Goal: Information Seeking & Learning: Find contact information

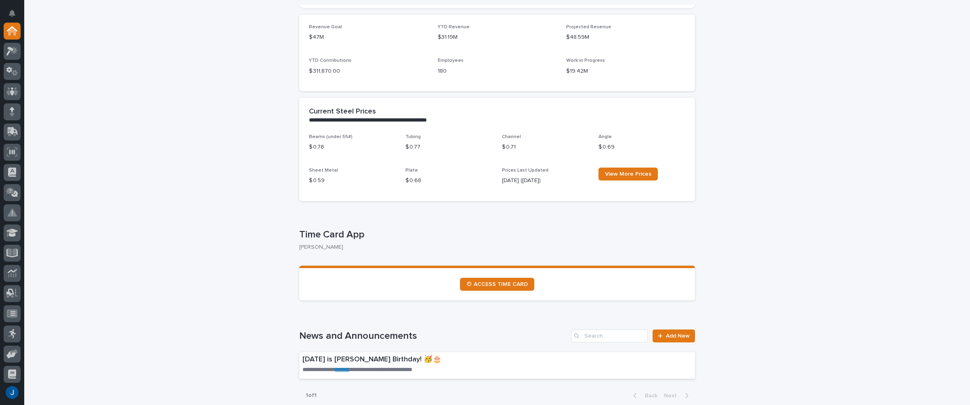
scroll to position [242, 0]
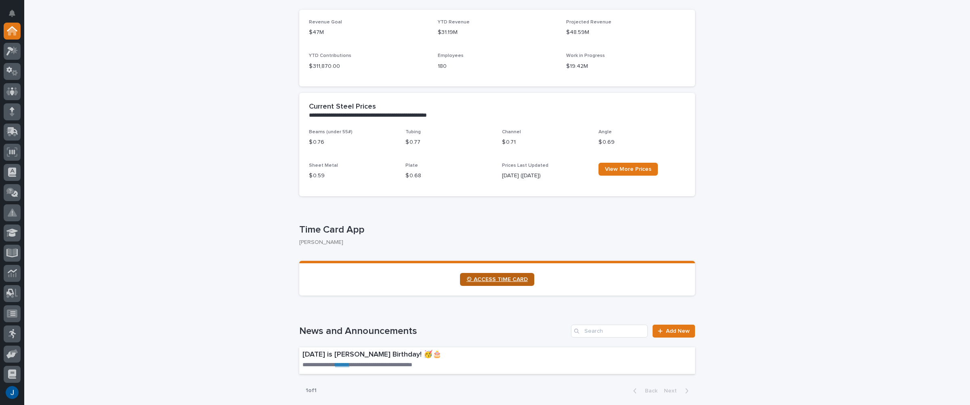
click at [484, 279] on span "⏲ ACCESS TIME CARD" at bounding box center [497, 280] width 61 height 6
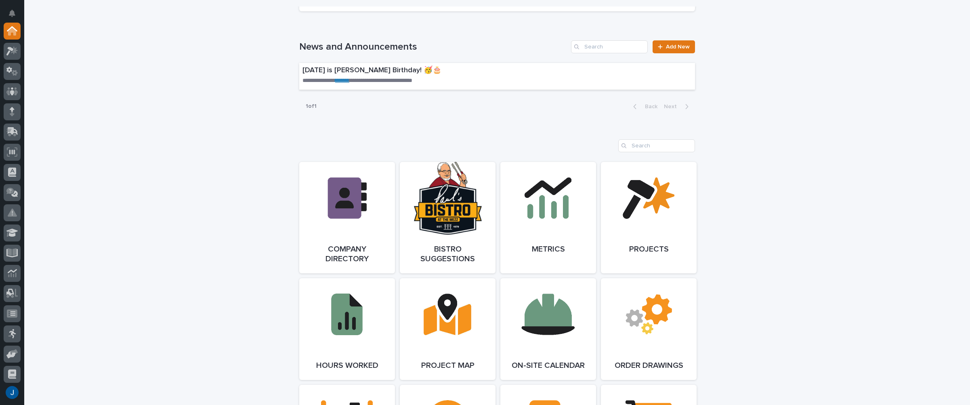
scroll to position [525, 0]
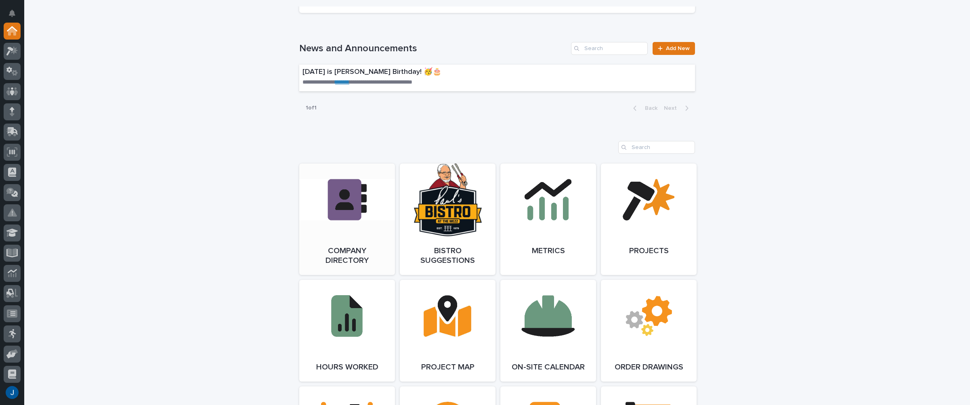
click at [351, 192] on link "Open Link" at bounding box center [347, 220] width 96 height 112
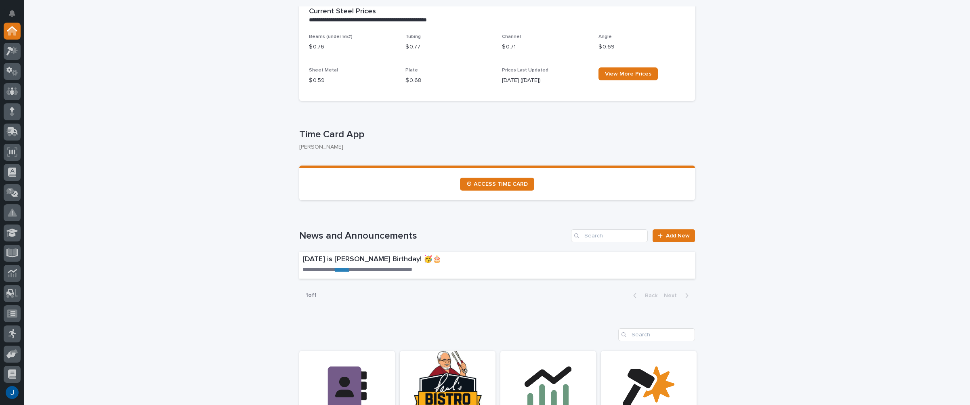
scroll to position [404, 0]
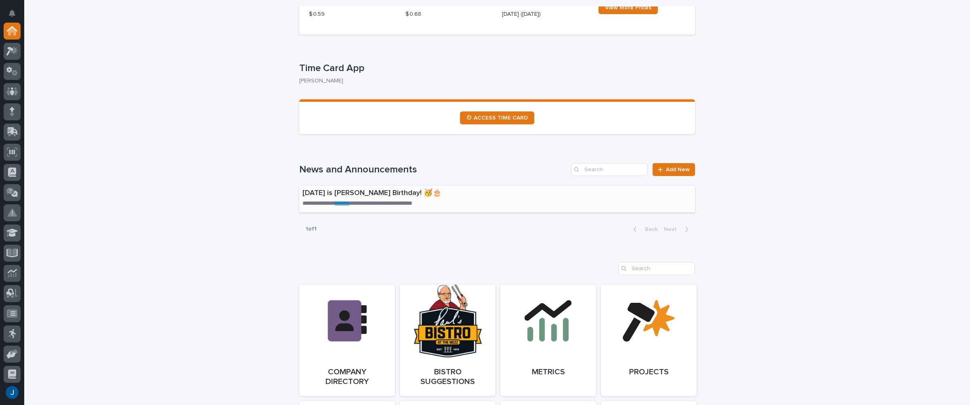
click at [346, 203] on link "*******" at bounding box center [342, 203] width 14 height 6
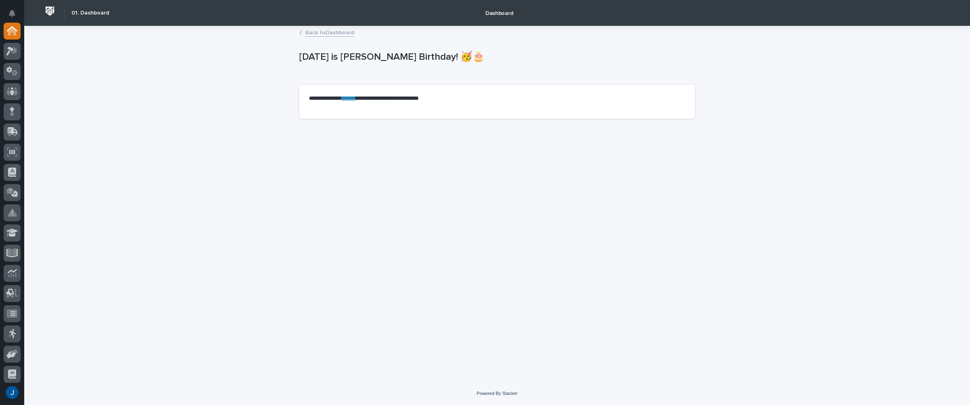
click at [354, 98] on link "*******" at bounding box center [349, 98] width 14 height 6
click at [14, 55] on icon at bounding box center [12, 50] width 12 height 9
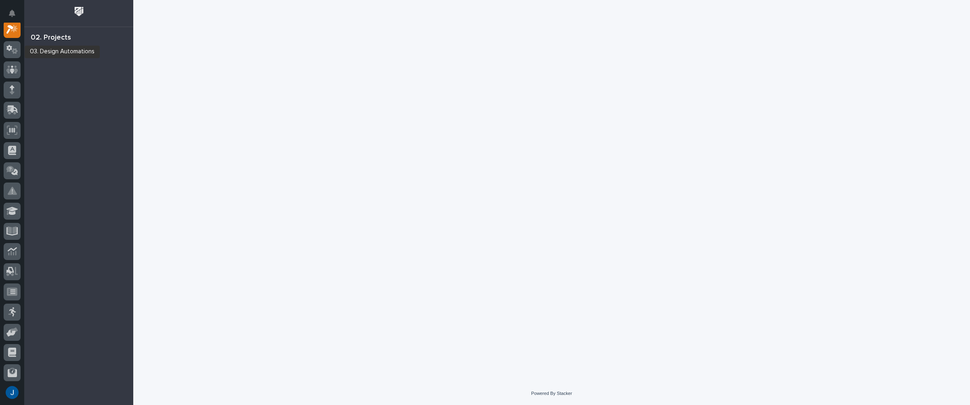
scroll to position [20, 0]
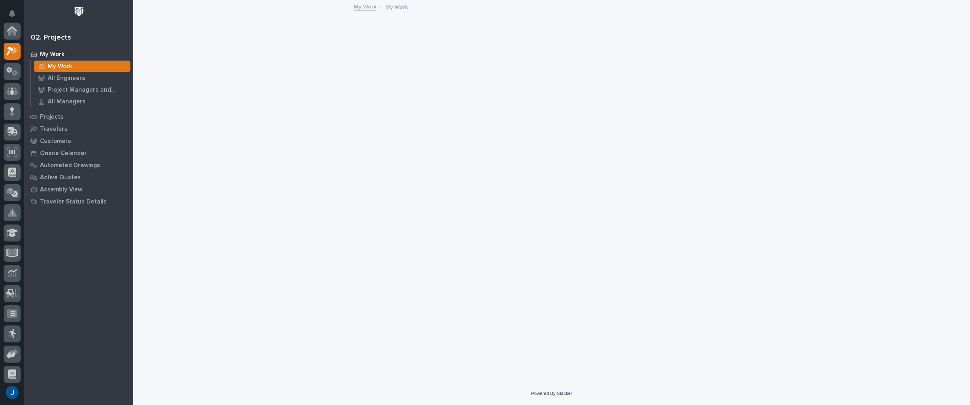
scroll to position [20, 0]
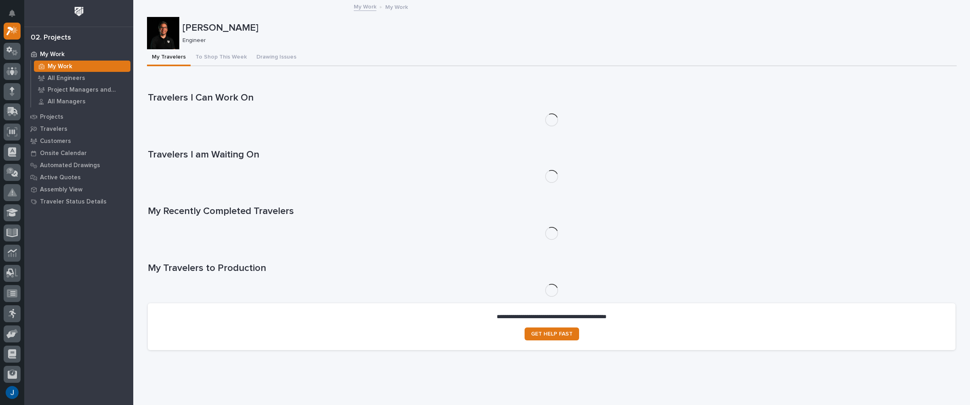
click at [63, 65] on p "My Work" at bounding box center [60, 66] width 25 height 7
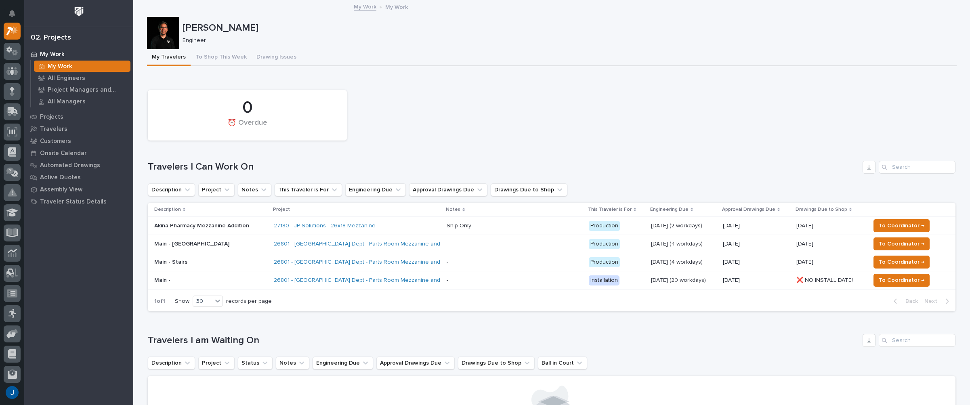
scroll to position [81, 0]
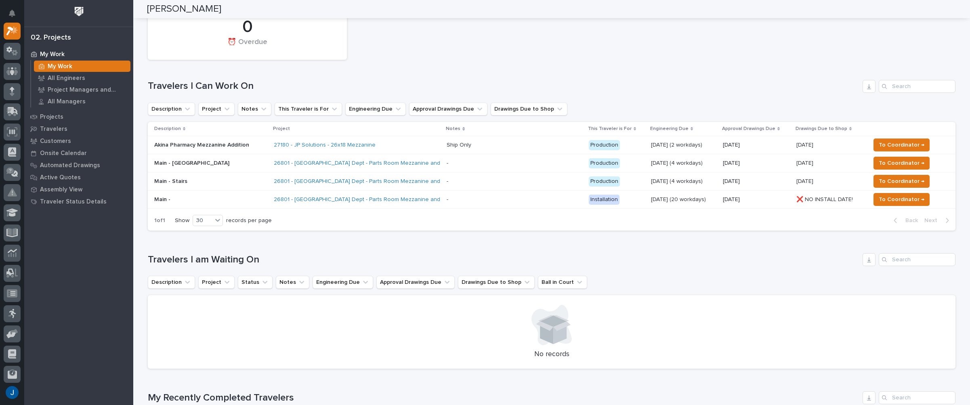
click at [166, 145] on p "Akina Pharmacy Mezzanine Addition" at bounding box center [210, 145] width 113 height 7
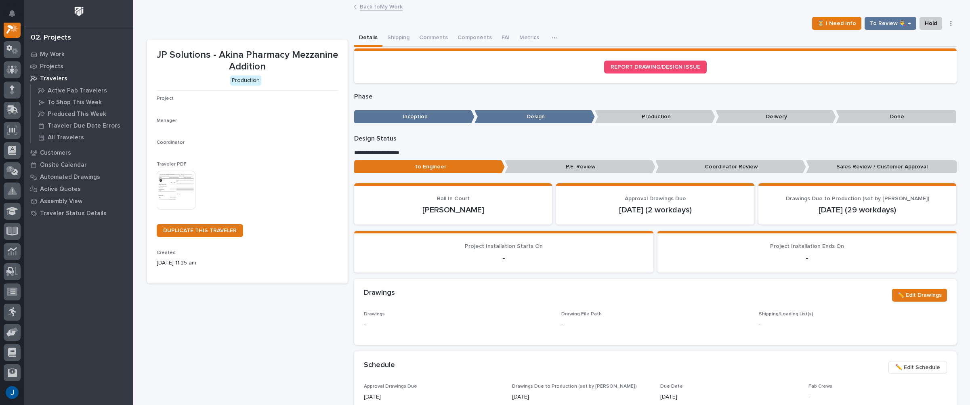
scroll to position [20, 0]
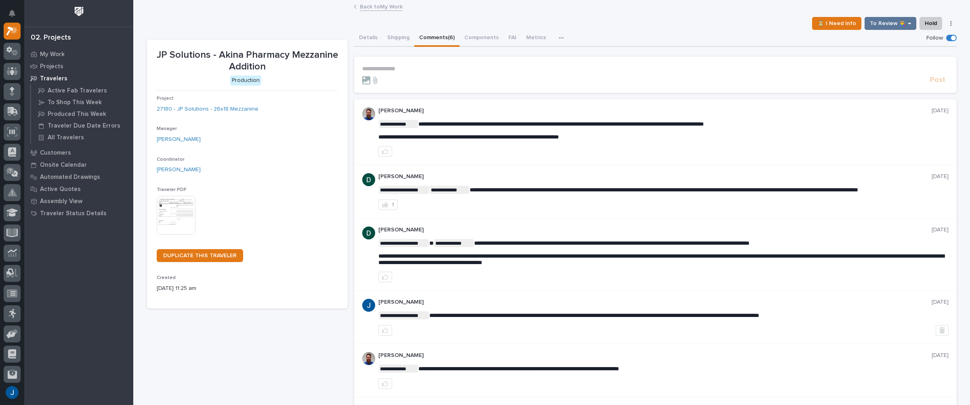
click at [428, 34] on button "Comments (6)" at bounding box center [437, 38] width 45 height 17
drag, startPoint x: 535, startPoint y: 152, endPoint x: 756, endPoint y: 160, distance: 221.2
click at [756, 160] on div "**********" at bounding box center [655, 132] width 603 height 66
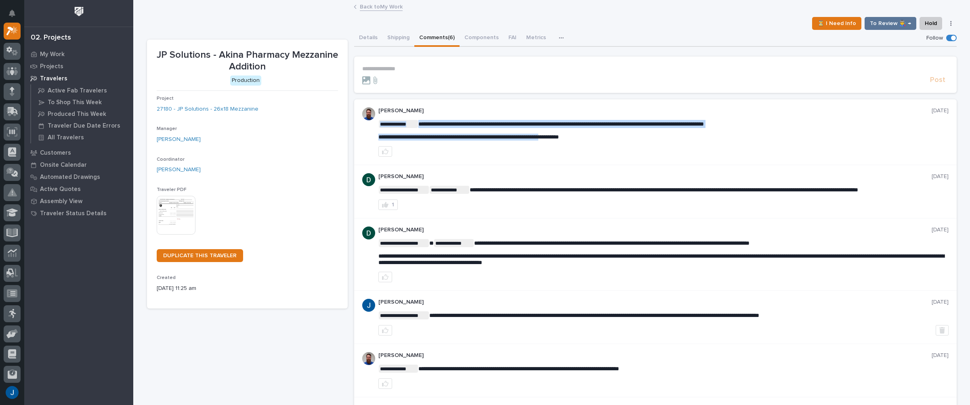
drag, startPoint x: 616, startPoint y: 137, endPoint x: 586, endPoint y: 135, distance: 30.0
click at [481, 139] on span "**********" at bounding box center [469, 137] width 181 height 6
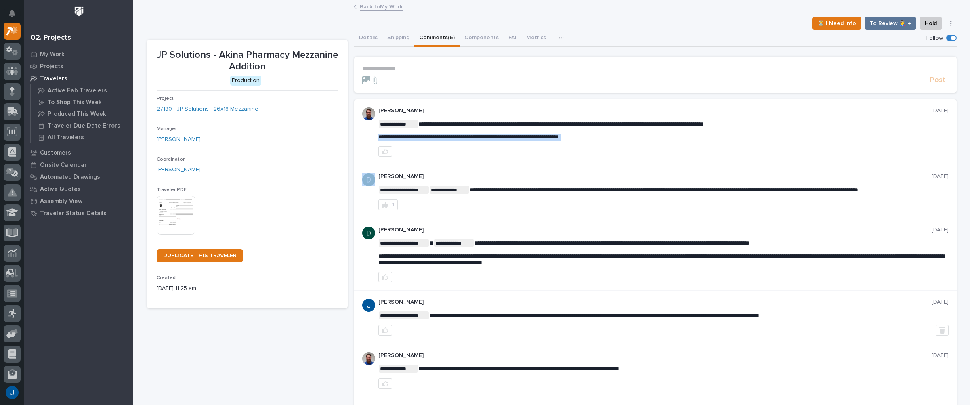
drag, startPoint x: 375, startPoint y: 136, endPoint x: 587, endPoint y: 149, distance: 212.5
click at [581, 143] on div "**********" at bounding box center [664, 131] width 570 height 49
copy div "**********"
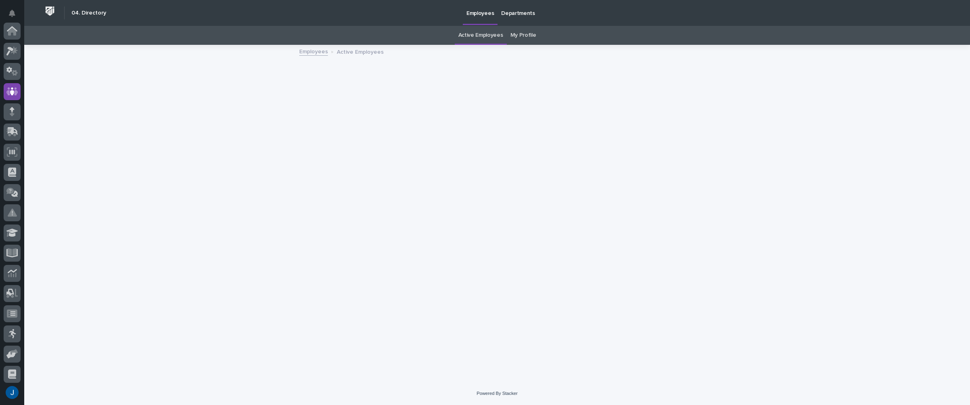
scroll to position [61, 0]
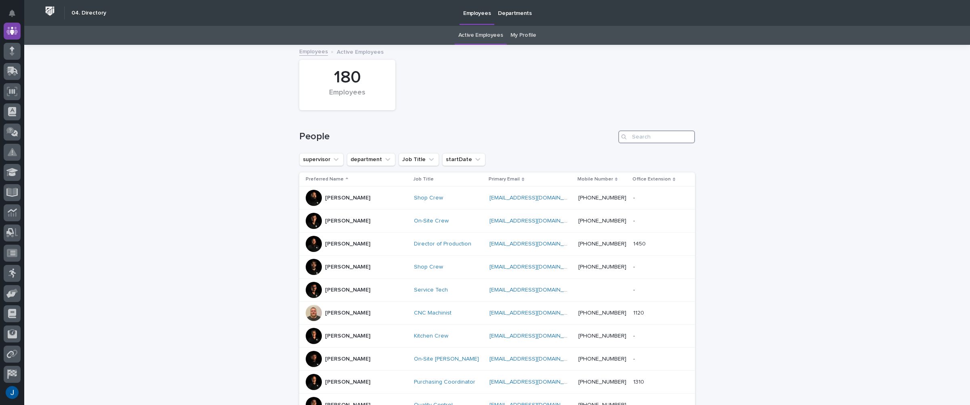
click at [646, 135] on input "Search" at bounding box center [657, 136] width 77 height 13
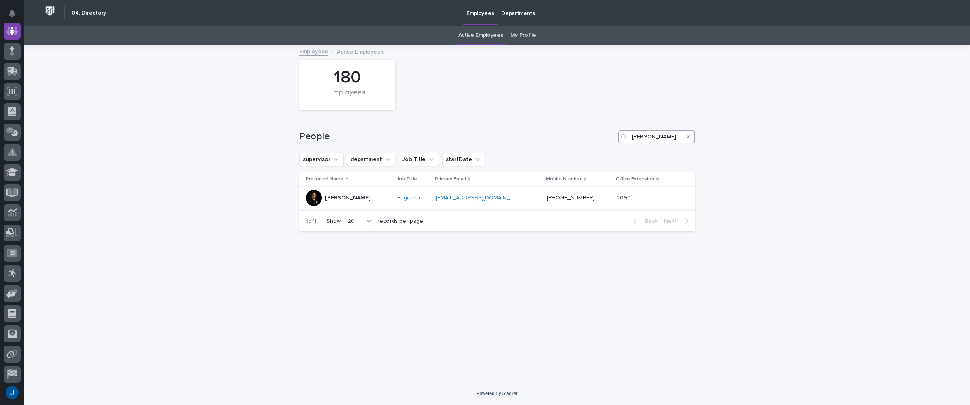
type input "jame"
click at [347, 197] on p "[PERSON_NAME]" at bounding box center [347, 198] width 45 height 7
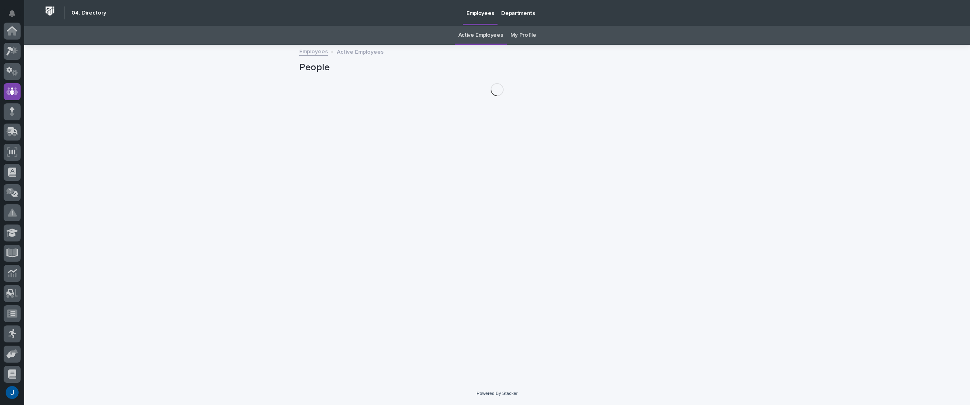
scroll to position [61, 0]
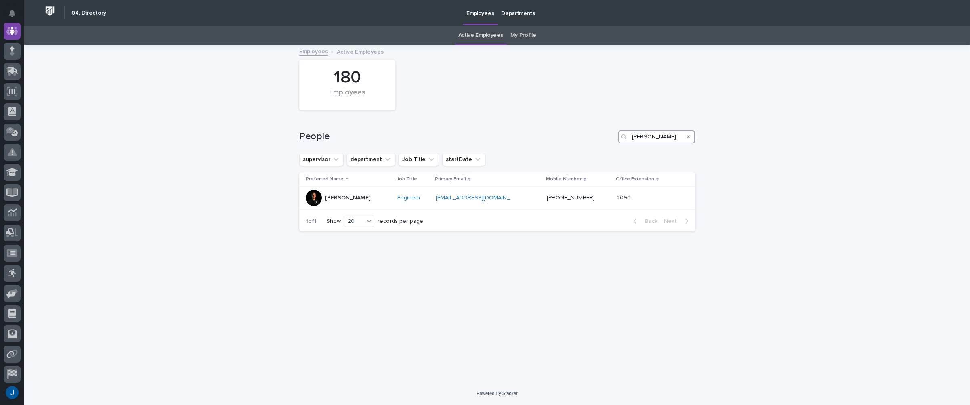
drag, startPoint x: 655, startPoint y: 134, endPoint x: 493, endPoint y: 108, distance: 163.3
click at [530, 121] on div "People jame" at bounding box center [497, 133] width 396 height 39
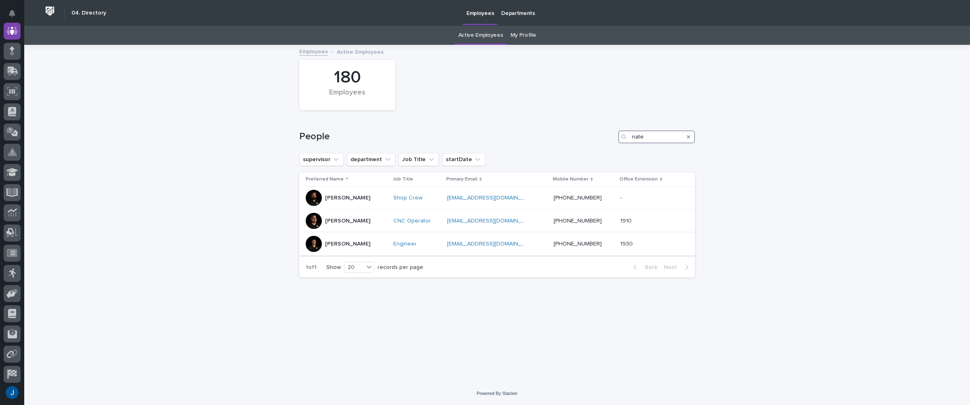
type input "nate"
click at [341, 245] on p "Nate Rulli" at bounding box center [347, 244] width 45 height 7
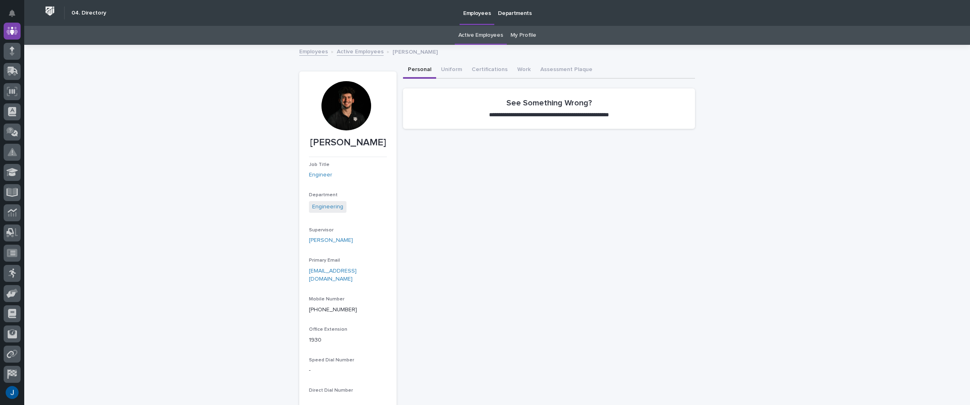
click at [332, 141] on p "Nate Rulli" at bounding box center [348, 143] width 78 height 12
click at [442, 68] on button "Uniform" at bounding box center [451, 70] width 31 height 17
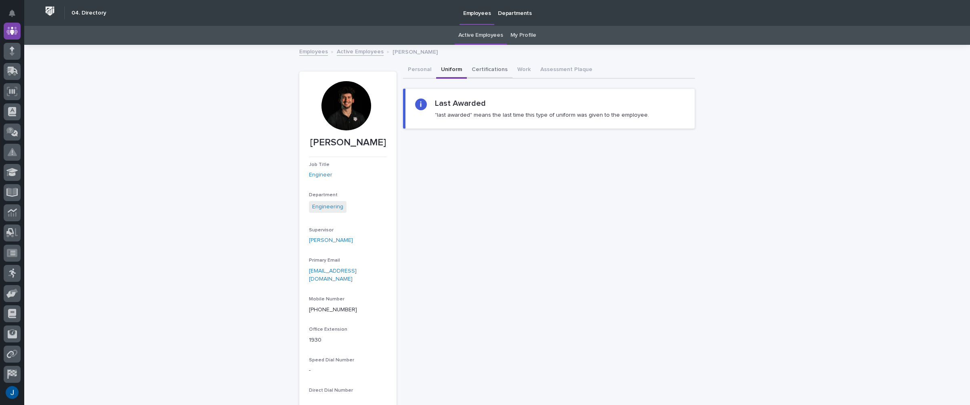
click at [484, 70] on button "Certifications" at bounding box center [490, 70] width 46 height 17
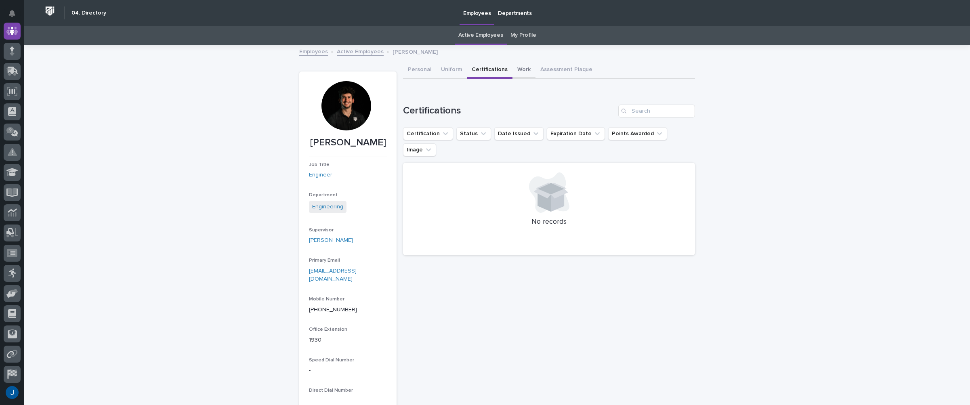
click at [519, 70] on button "Work" at bounding box center [524, 70] width 23 height 17
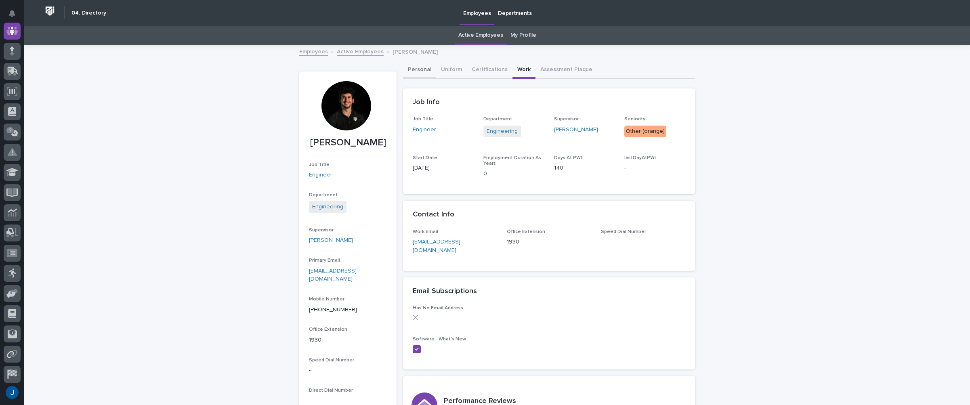
click at [412, 68] on button "Personal" at bounding box center [419, 70] width 33 height 17
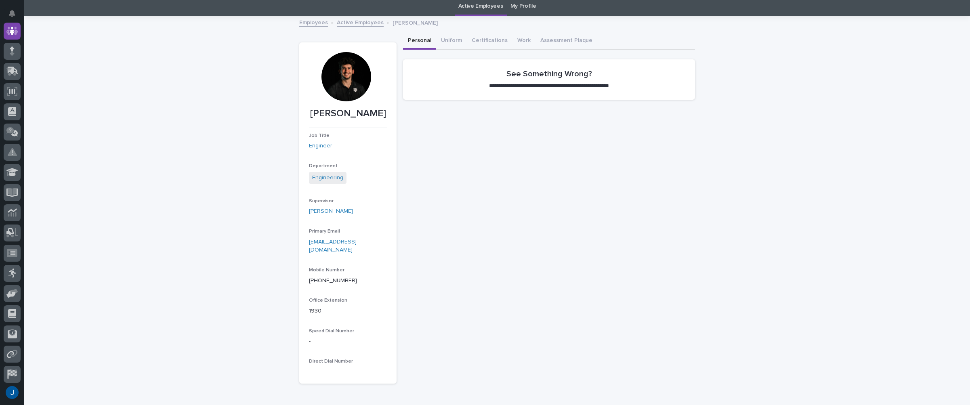
scroll to position [40, 0]
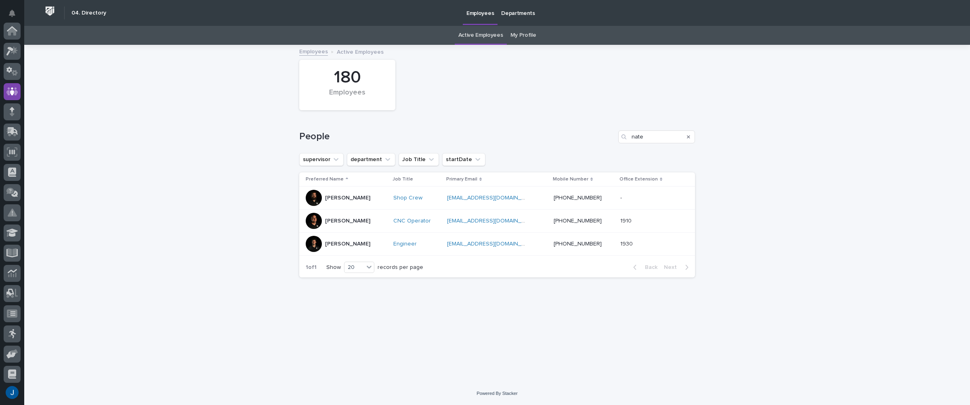
scroll to position [61, 0]
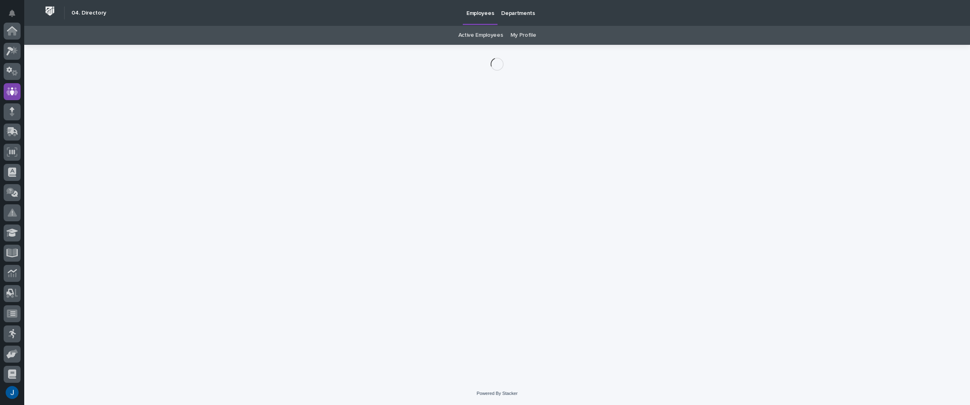
scroll to position [61, 0]
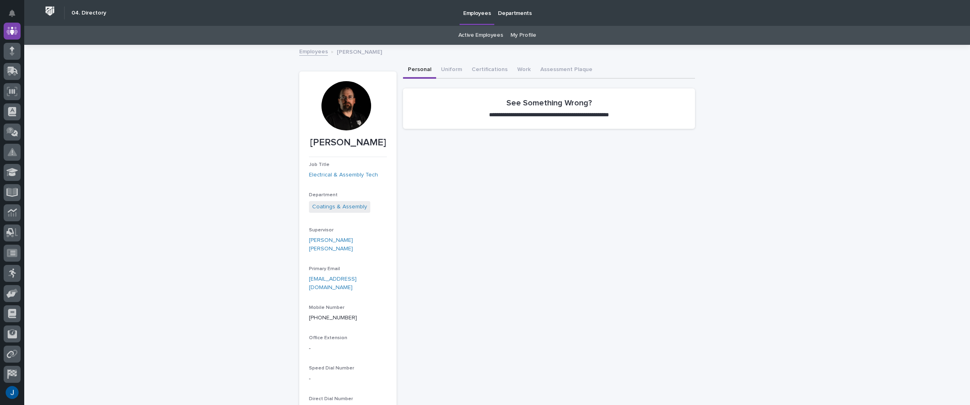
click at [345, 106] on div at bounding box center [346, 105] width 49 height 49
